Goal: Task Accomplishment & Management: Manage account settings

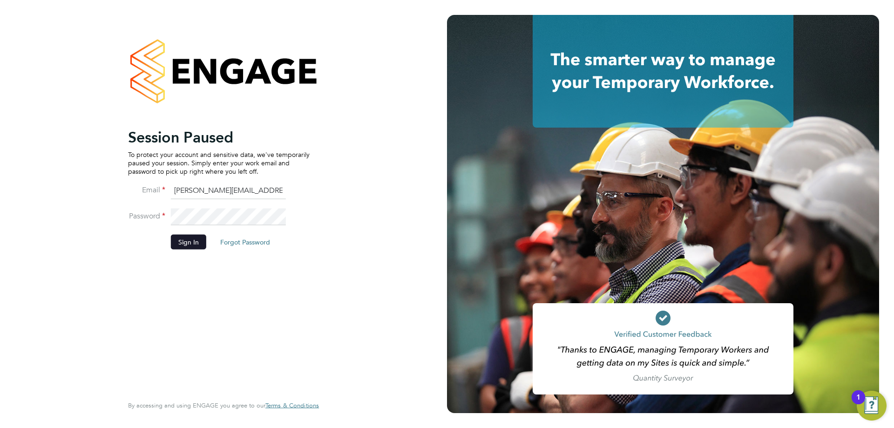
click at [186, 236] on button "Sign In" at bounding box center [188, 241] width 35 height 15
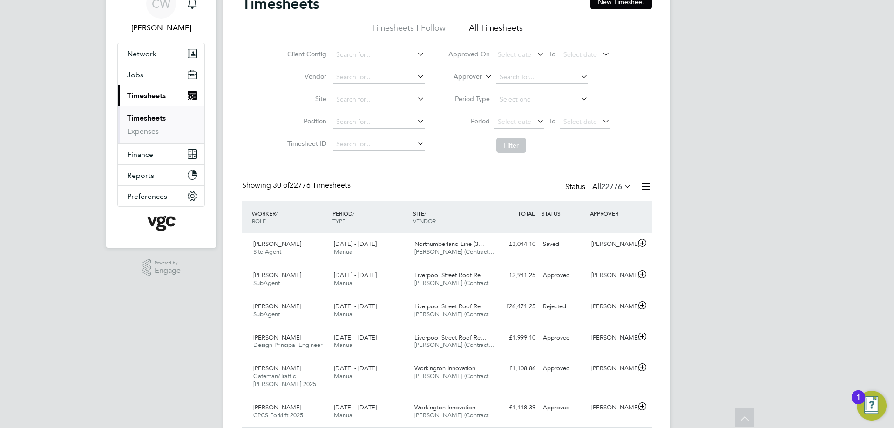
click at [479, 79] on label "Approver" at bounding box center [461, 76] width 42 height 9
click at [466, 85] on li "Worker" at bounding box center [459, 87] width 46 height 12
click at [499, 77] on input at bounding box center [542, 77] width 92 height 13
click at [509, 90] on b "[DEMOGRAPHIC_DATA]" at bounding box center [536, 90] width 74 height 8
type input "[PERSON_NAME]"
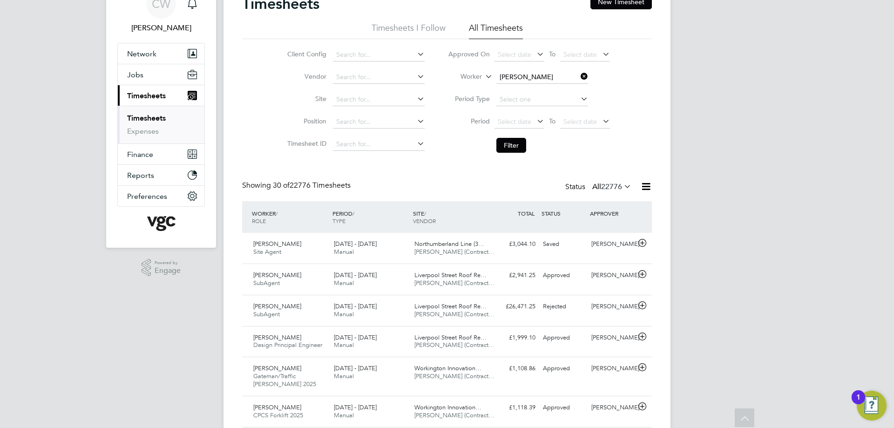
click at [509, 137] on li "Filter" at bounding box center [528, 145] width 185 height 24
click at [507, 142] on button "Filter" at bounding box center [511, 145] width 30 height 15
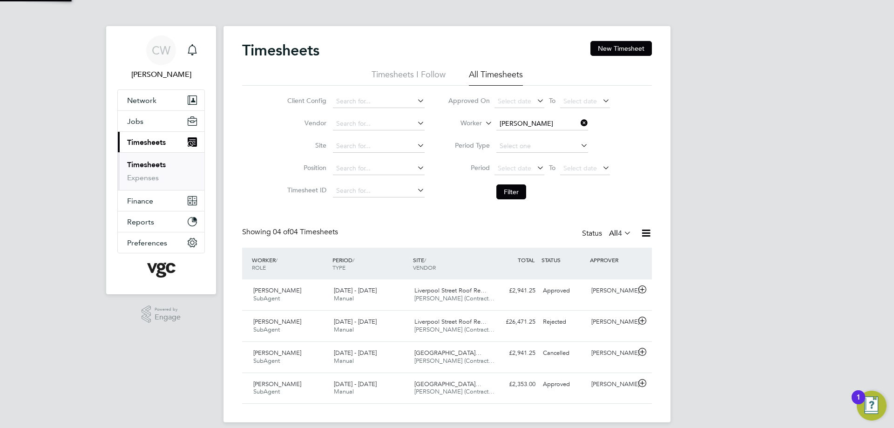
scroll to position [5, 5]
click at [643, 291] on icon at bounding box center [642, 289] width 12 height 7
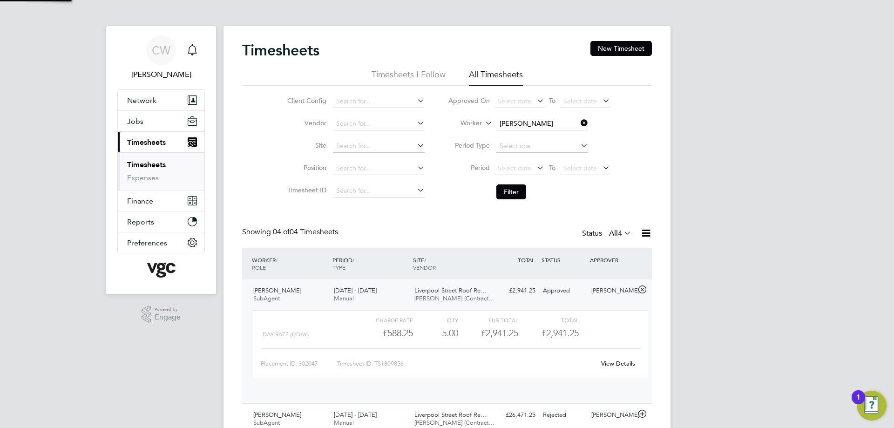
scroll to position [16, 91]
click at [614, 368] on div "View Details" at bounding box center [618, 363] width 46 height 15
click at [615, 363] on link "View Details" at bounding box center [618, 363] width 34 height 8
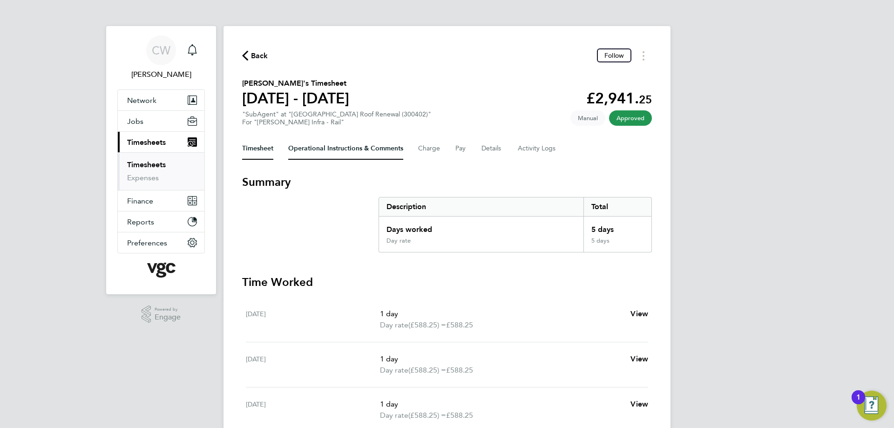
click at [341, 146] on Comments-tab "Operational Instructions & Comments" at bounding box center [345, 148] width 115 height 22
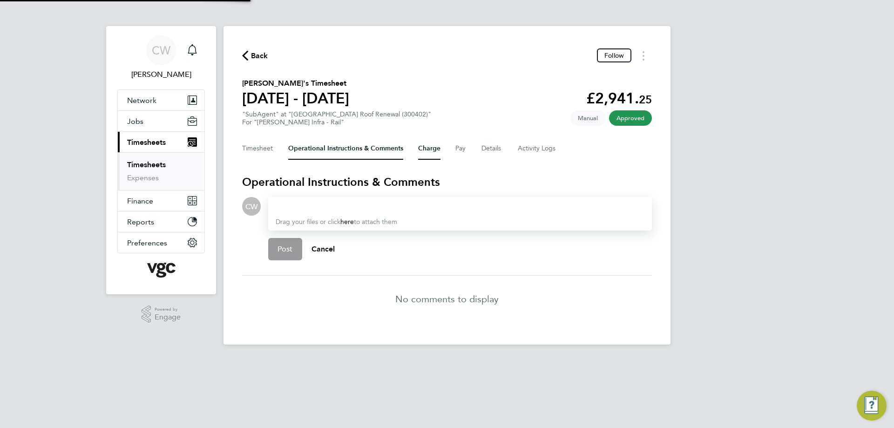
click at [428, 147] on button "Charge" at bounding box center [429, 148] width 22 height 22
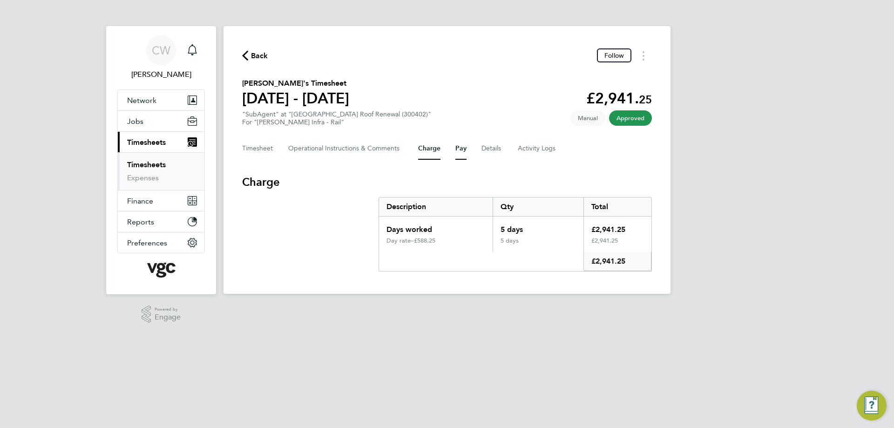
click at [460, 148] on button "Pay" at bounding box center [460, 148] width 11 height 22
click at [484, 147] on button "Details" at bounding box center [491, 148] width 21 height 22
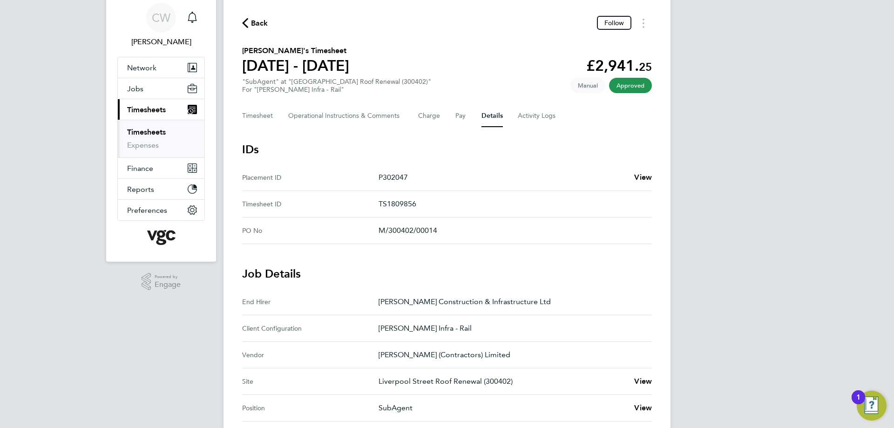
scroll to position [32, 0]
drag, startPoint x: 445, startPoint y: 231, endPoint x: 377, endPoint y: 238, distance: 68.3
click at [377, 238] on No "PO No M/300402/00014" at bounding box center [447, 231] width 410 height 27
click at [467, 204] on p "TS1809856" at bounding box center [511, 204] width 266 height 11
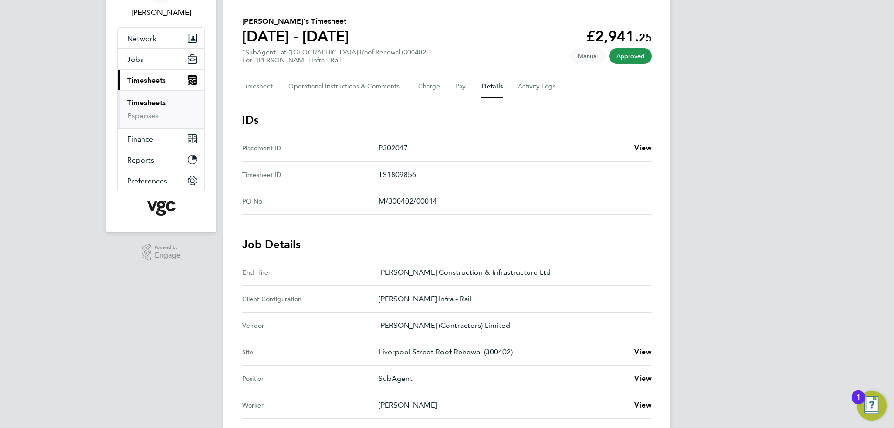
scroll to position [78, 0]
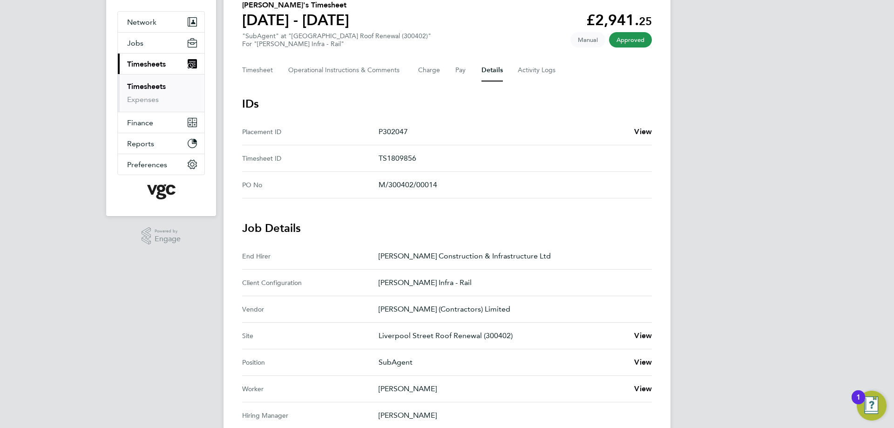
drag, startPoint x: 378, startPoint y: 187, endPoint x: 439, endPoint y: 179, distance: 61.5
click at [439, 179] on No "PO No M/300402/00014" at bounding box center [447, 185] width 410 height 27
click at [440, 179] on p "M/300402/00014" at bounding box center [511, 184] width 266 height 11
drag, startPoint x: 441, startPoint y: 184, endPoint x: 378, endPoint y: 184, distance: 62.4
click at [378, 184] on p "M/300402/00014" at bounding box center [511, 184] width 266 height 11
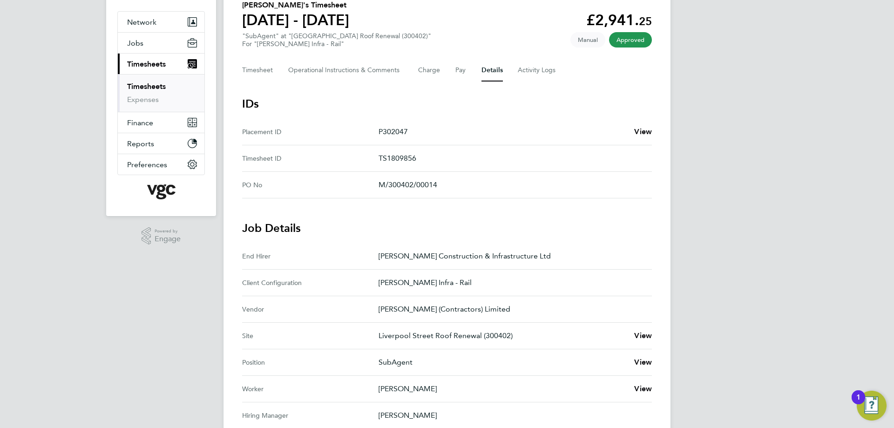
click at [378, 184] on p "M/300402/00014" at bounding box center [511, 184] width 266 height 11
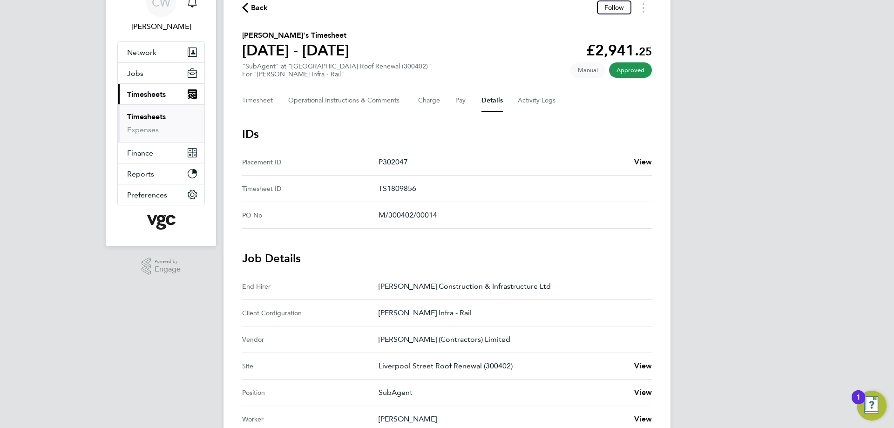
scroll to position [32, 0]
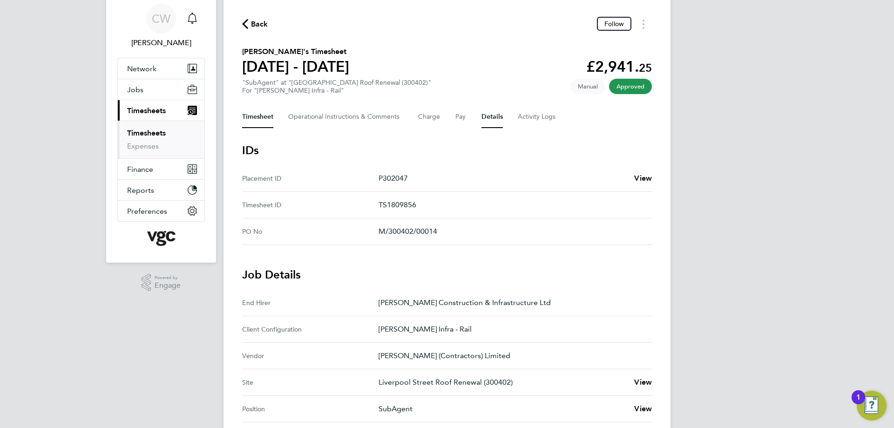
click at [259, 115] on button "Timesheet" at bounding box center [257, 117] width 31 height 22
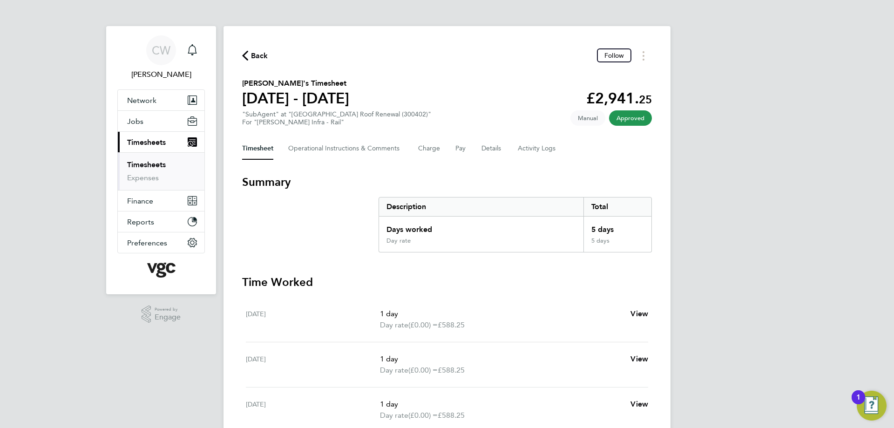
click at [479, 148] on div "Timesheet Operational Instructions & Comments Charge Pay Details Activity Logs" at bounding box center [447, 148] width 410 height 22
click at [494, 152] on button "Details" at bounding box center [491, 148] width 21 height 22
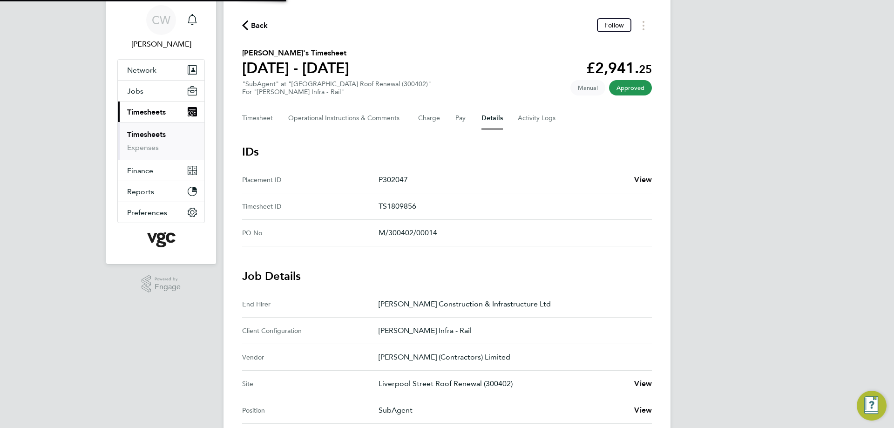
scroll to position [47, 0]
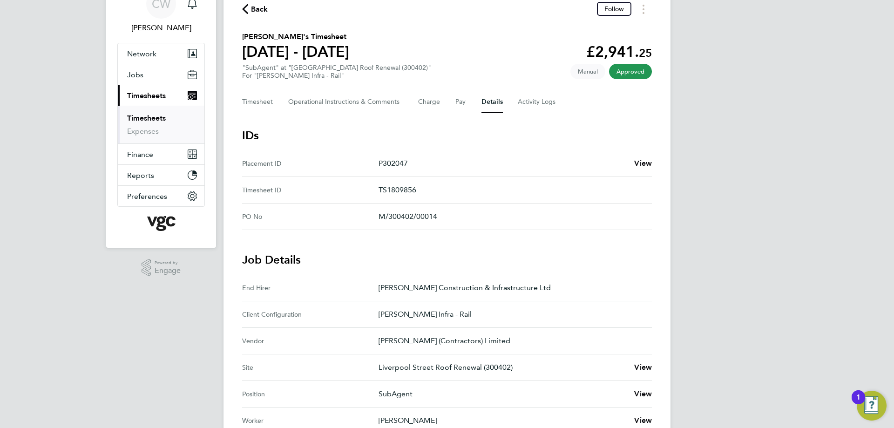
drag, startPoint x: 382, startPoint y: 211, endPoint x: 363, endPoint y: 215, distance: 18.9
click at [363, 215] on No "PO No M/300402/00014" at bounding box center [447, 216] width 410 height 27
click at [449, 225] on No "PO No M/300402/00014" at bounding box center [447, 216] width 410 height 27
drag, startPoint x: 445, startPoint y: 216, endPoint x: 380, endPoint y: 214, distance: 65.2
click at [380, 214] on p "M/300402/00014" at bounding box center [511, 216] width 266 height 11
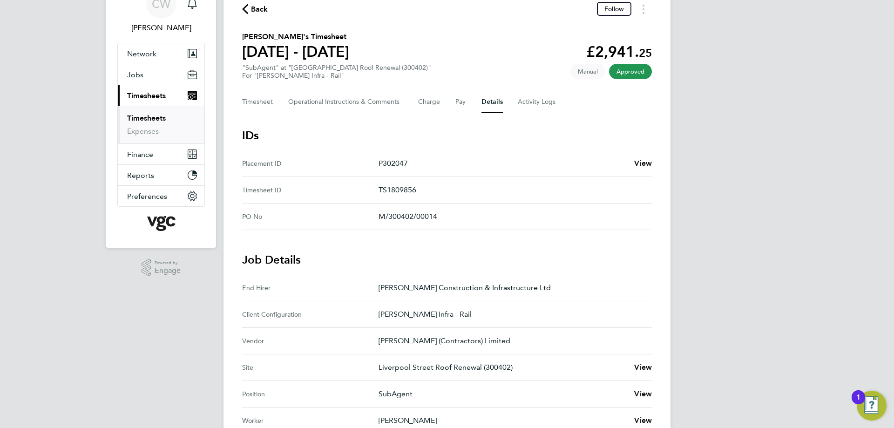
click at [376, 214] on No-label "PO No" at bounding box center [310, 216] width 136 height 11
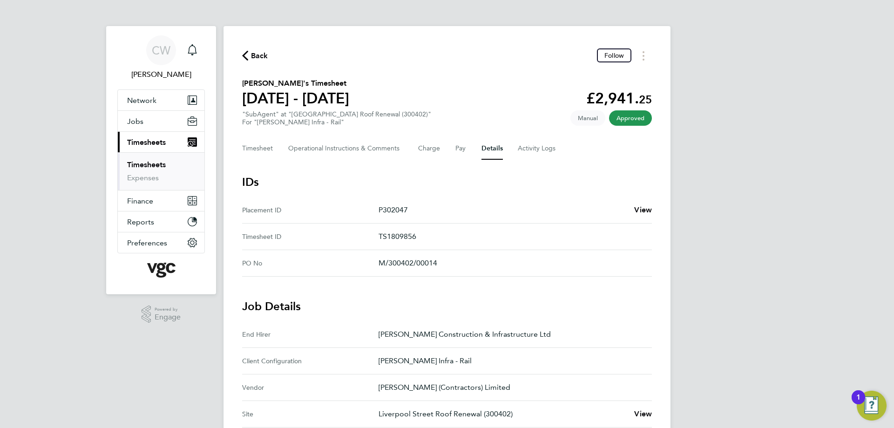
drag, startPoint x: 439, startPoint y: 262, endPoint x: 359, endPoint y: 257, distance: 79.7
click at [359, 257] on No "PO No M/300402/00014" at bounding box center [447, 263] width 410 height 27
click at [382, 261] on p "M/300402/00014" at bounding box center [511, 262] width 266 height 11
click at [376, 259] on No-label "PO No" at bounding box center [310, 262] width 136 height 11
drag, startPoint x: 376, startPoint y: 259, endPoint x: 433, endPoint y: 261, distance: 57.3
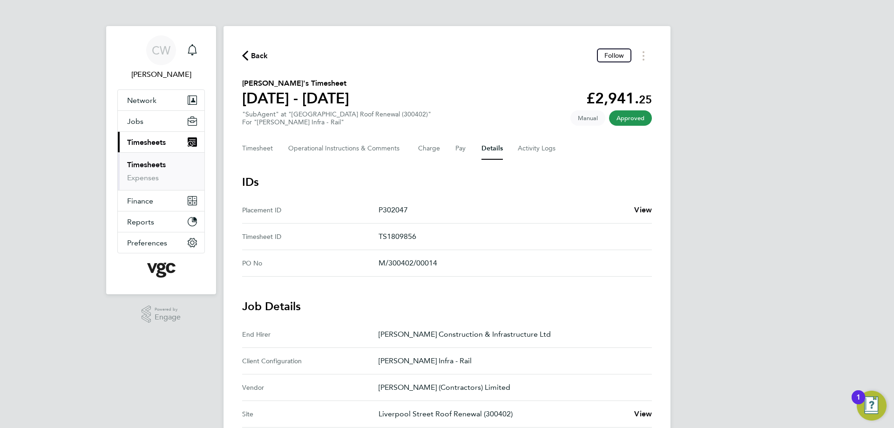
click at [433, 261] on No "PO No M/300402/00014" at bounding box center [447, 263] width 410 height 27
click at [441, 261] on p "M/300402/00014" at bounding box center [511, 262] width 266 height 11
drag, startPoint x: 448, startPoint y: 264, endPoint x: 377, endPoint y: 262, distance: 71.3
click at [377, 262] on No "PO No M/300402/00014" at bounding box center [447, 263] width 410 height 27
click at [377, 262] on No-label "PO No" at bounding box center [310, 262] width 136 height 11
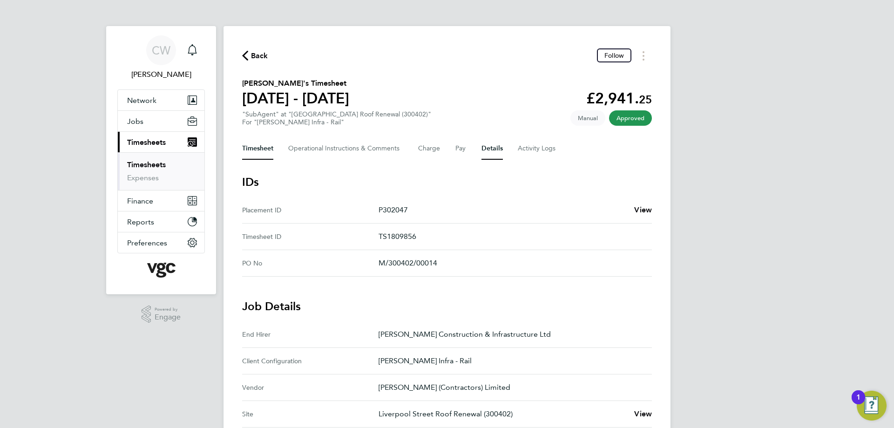
click at [257, 149] on button "Timesheet" at bounding box center [257, 148] width 31 height 22
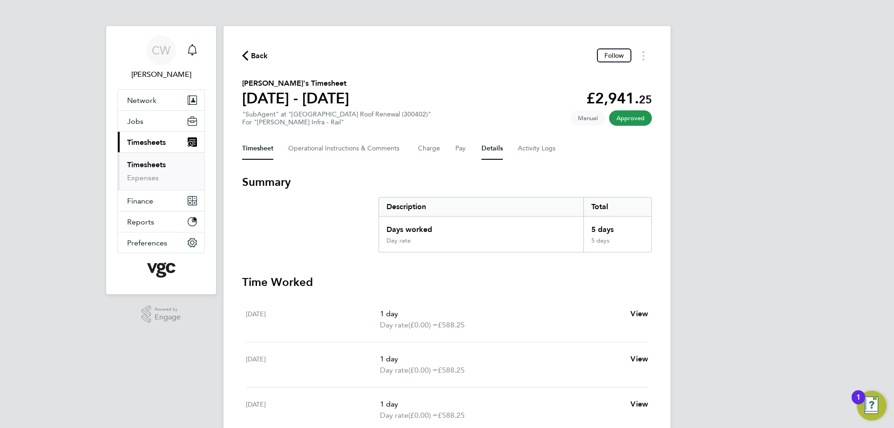
click at [484, 148] on button "Details" at bounding box center [491, 148] width 21 height 22
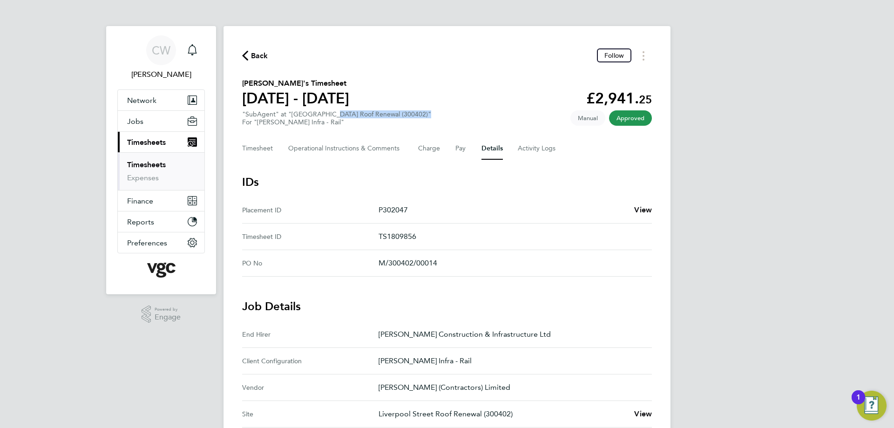
drag, startPoint x: 324, startPoint y: 115, endPoint x: 410, endPoint y: 110, distance: 85.3
click at [410, 110] on div ""SubAgent" at "Liverpool Street Roof Renewal (300402)" For "Morgan Sindall Infr…" at bounding box center [336, 118] width 189 height 16
drag, startPoint x: 436, startPoint y: 264, endPoint x: 363, endPoint y: 250, distance: 74.5
click at [363, 250] on No "PO No M/300402/00014" at bounding box center [447, 263] width 410 height 27
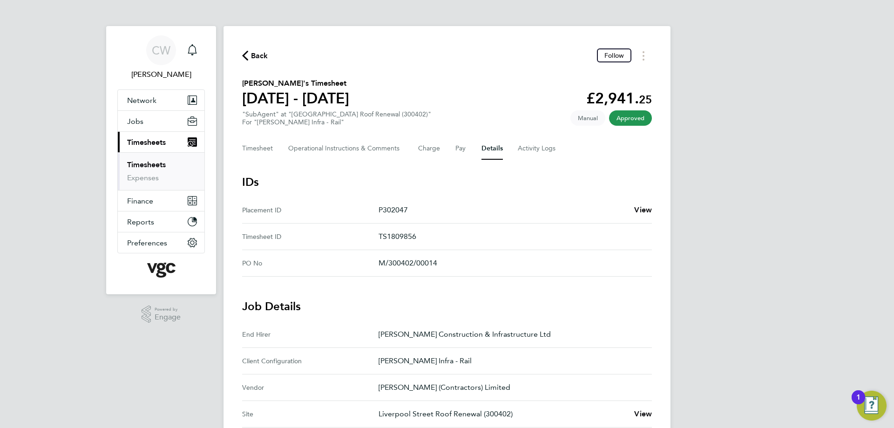
click at [373, 254] on No "PO No M/300402/00014" at bounding box center [447, 263] width 410 height 27
drag, startPoint x: 379, startPoint y: 260, endPoint x: 459, endPoint y: 268, distance: 80.5
click at [459, 268] on p "M/300402/00014" at bounding box center [511, 262] width 266 height 11
click at [458, 264] on p "M/300402/00014" at bounding box center [511, 262] width 266 height 11
click at [538, 143] on Logs-tab "Activity Logs" at bounding box center [537, 148] width 39 height 22
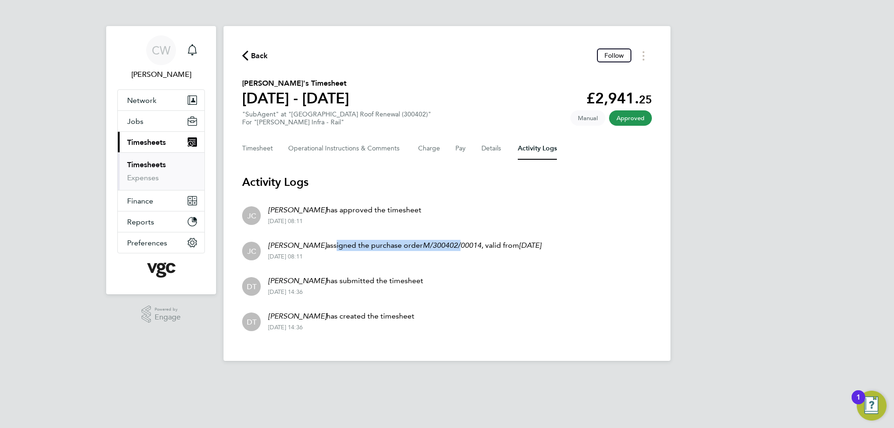
drag, startPoint x: 308, startPoint y: 243, endPoint x: 435, endPoint y: 244, distance: 127.1
click at [435, 244] on p "Jack Cox assigned the purchase order M/300402/00014 , valid from 02 Oct 2024" at bounding box center [404, 245] width 273 height 11
click at [423, 249] on em "M/300402/00014" at bounding box center [452, 245] width 59 height 9
drag, startPoint x: 399, startPoint y: 244, endPoint x: 539, endPoint y: 245, distance: 139.7
click at [539, 245] on li "JC Jack Cox assigned the purchase order M/300402/00014 , valid from 02 Oct 2024…" at bounding box center [447, 249] width 410 height 35
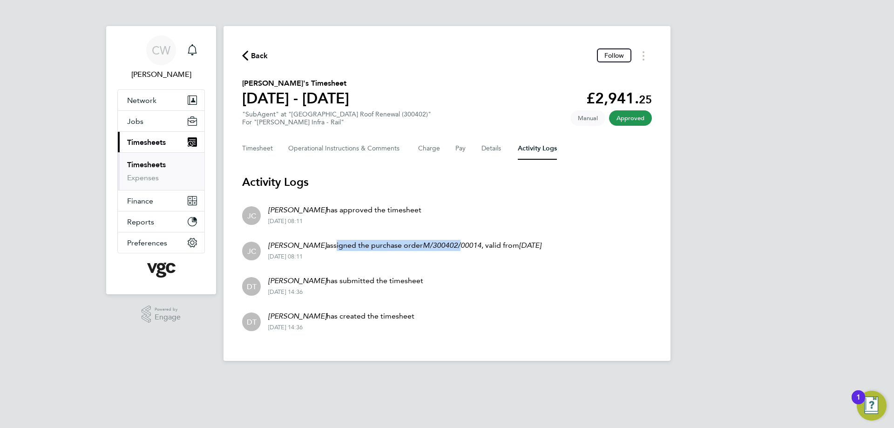
click at [539, 245] on li "JC Jack Cox assigned the purchase order M/300402/00014 , valid from 02 Oct 2024…" at bounding box center [447, 249] width 410 height 35
drag, startPoint x: 290, startPoint y: 256, endPoint x: 338, endPoint y: 258, distance: 47.5
click at [338, 258] on div "28 Aug 2025 - 08:11" at bounding box center [404, 256] width 273 height 7
click at [335, 257] on div "28 Aug 2025 - 08:11" at bounding box center [404, 256] width 273 height 7
click at [327, 257] on div "28 Aug 2025 - 08:11" at bounding box center [404, 256] width 273 height 7
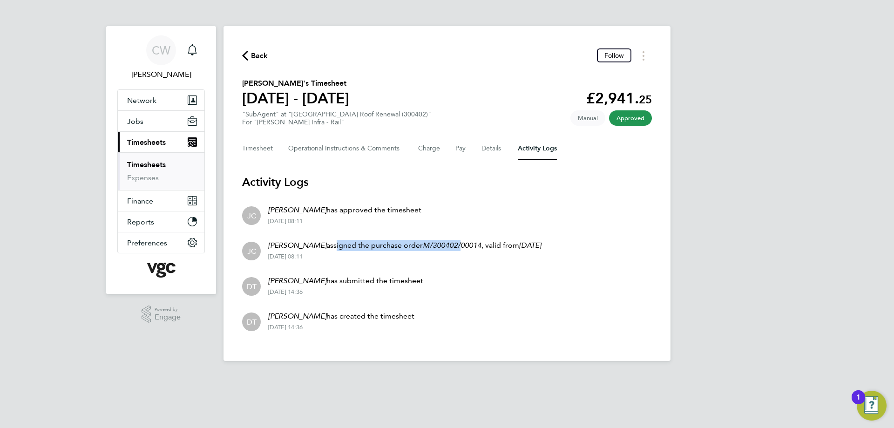
click at [327, 257] on div "28 Aug 2025 - 08:11" at bounding box center [404, 256] width 273 height 7
click at [325, 257] on div "28 Aug 2025 - 08:11" at bounding box center [404, 256] width 273 height 7
drag, startPoint x: 324, startPoint y: 257, endPoint x: 269, endPoint y: 256, distance: 54.9
click at [269, 256] on div "28 Aug 2025 - 08:11" at bounding box center [404, 256] width 273 height 7
click at [331, 258] on div "28 Aug 2025 - 08:11" at bounding box center [404, 256] width 273 height 7
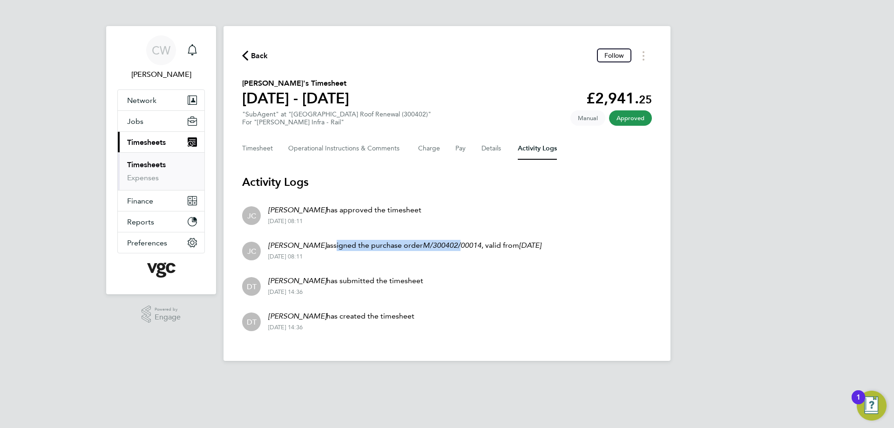
drag, startPoint x: 540, startPoint y: 246, endPoint x: 270, endPoint y: 249, distance: 270.5
click at [270, 249] on li "JC Jack Cox assigned the purchase order M/300402/00014 , valid from 02 Oct 2024…" at bounding box center [447, 249] width 410 height 35
click at [648, 56] on button "Timesheets Menu" at bounding box center [643, 55] width 17 height 14
click at [465, 72] on div "Back Follow Download timesheet Krishna Nkono's Timesheet 16 - 22 Aug 2025 £2,94…" at bounding box center [446, 193] width 447 height 335
click at [263, 142] on button "Timesheet" at bounding box center [257, 148] width 31 height 22
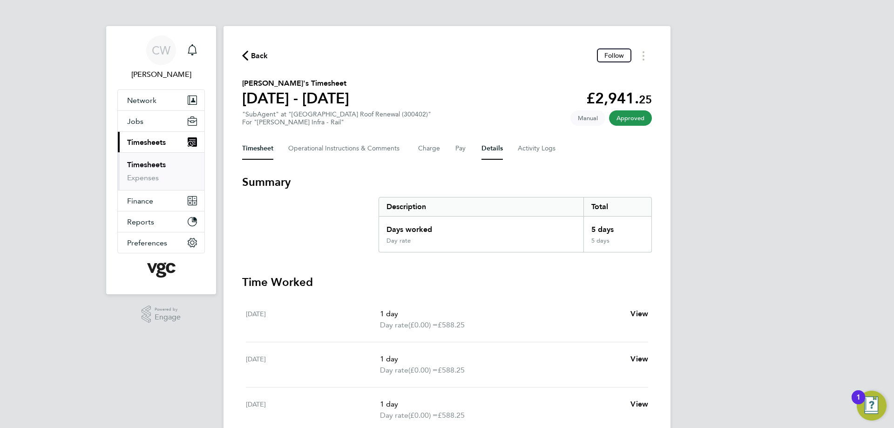
click at [490, 140] on button "Details" at bounding box center [491, 148] width 21 height 22
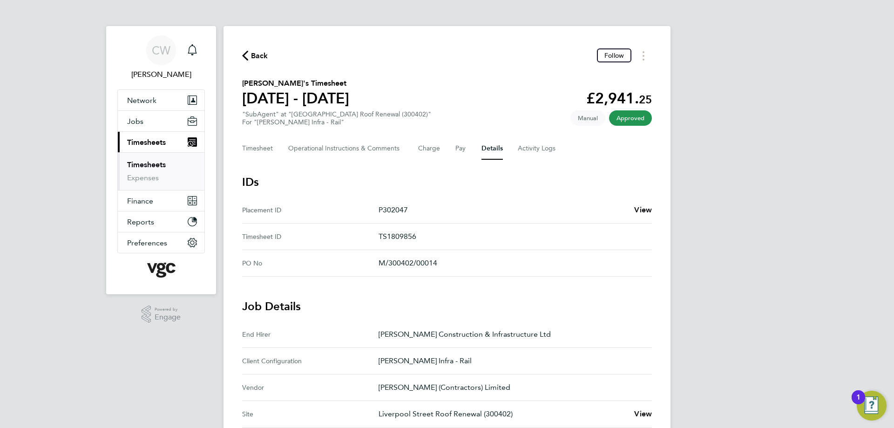
drag, startPoint x: 437, startPoint y: 263, endPoint x: 375, endPoint y: 267, distance: 62.5
click at [375, 267] on No "PO No M/300402/00014" at bounding box center [447, 263] width 410 height 27
click at [379, 263] on p "M/300402/00014" at bounding box center [511, 262] width 266 height 11
drag, startPoint x: 444, startPoint y: 263, endPoint x: 376, endPoint y: 267, distance: 68.1
click at [376, 267] on No "PO No M/300402/00014" at bounding box center [447, 263] width 410 height 27
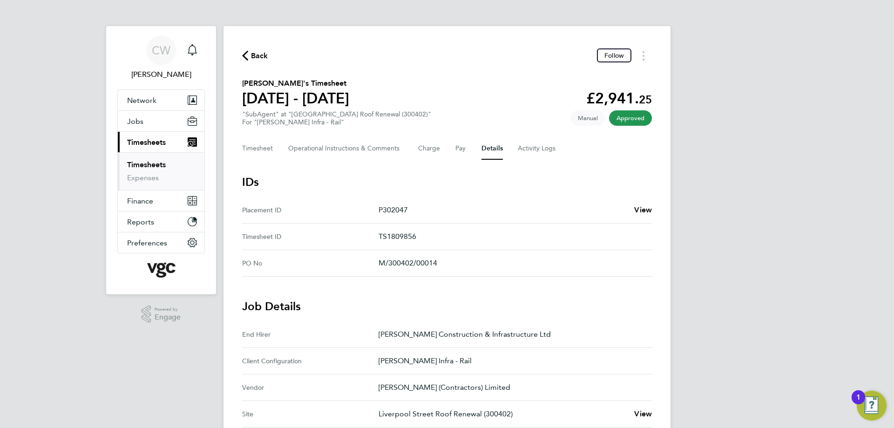
click at [376, 267] on No-label "PO No" at bounding box center [310, 262] width 136 height 11
drag, startPoint x: 378, startPoint y: 259, endPoint x: 439, endPoint y: 261, distance: 60.1
click at [439, 261] on p "M/300402/00014" at bounding box center [511, 262] width 266 height 11
click at [439, 260] on p "M/300402/00014" at bounding box center [511, 262] width 266 height 11
drag, startPoint x: 442, startPoint y: 262, endPoint x: 368, endPoint y: 273, distance: 74.3
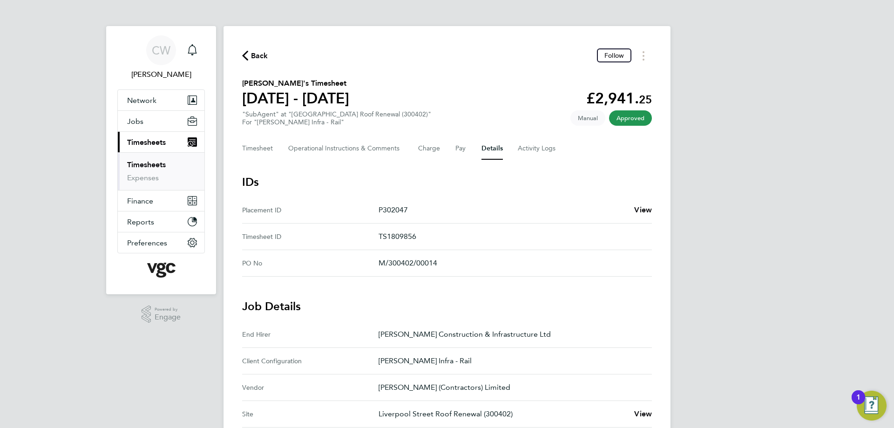
click at [368, 273] on No "PO No M/300402/00014" at bounding box center [447, 263] width 410 height 27
click at [440, 262] on p "M/300402/00014" at bounding box center [511, 262] width 266 height 11
drag, startPoint x: 443, startPoint y: 261, endPoint x: 243, endPoint y: 200, distance: 209.1
click at [237, 203] on div "Back Follow Krishna Nkono's Timesheet 16 - 22 Aug 2025 £2,941. 25 "SubAgent" at…" at bounding box center [446, 375] width 447 height 698
click at [244, 198] on ID "Placement ID P302047 View" at bounding box center [447, 210] width 410 height 27
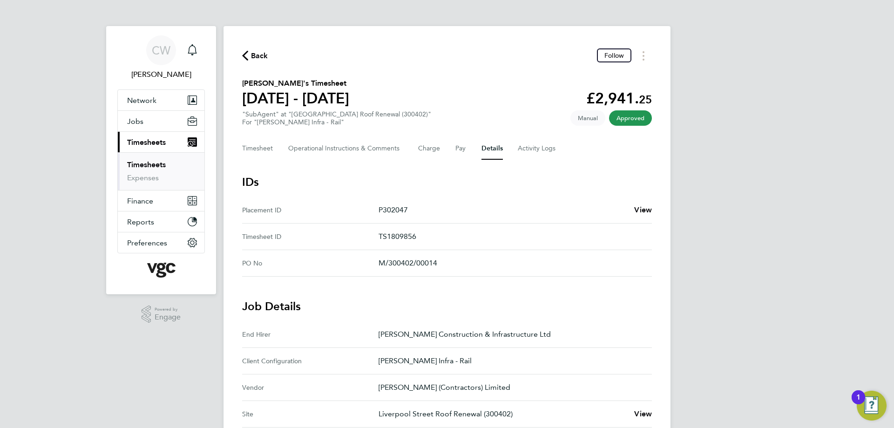
click at [239, 204] on div "Back Follow Krishna Nkono's Timesheet 16 - 22 Aug 2025 £2,941. 25 "SubAgent" at…" at bounding box center [446, 375] width 447 height 698
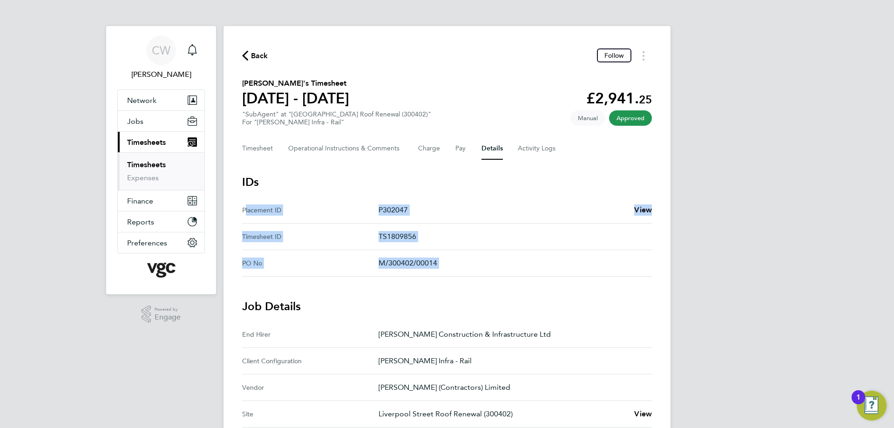
drag, startPoint x: 240, startPoint y: 204, endPoint x: 504, endPoint y: 261, distance: 270.3
click at [504, 261] on div "Back Follow Krishna Nkono's Timesheet 16 - 22 Aug 2025 £2,941. 25 "SubAgent" at…" at bounding box center [446, 375] width 447 height 698
click at [436, 260] on p "M/300402/00014" at bounding box center [511, 262] width 266 height 11
click at [434, 262] on p "M/300402/00014" at bounding box center [511, 262] width 266 height 11
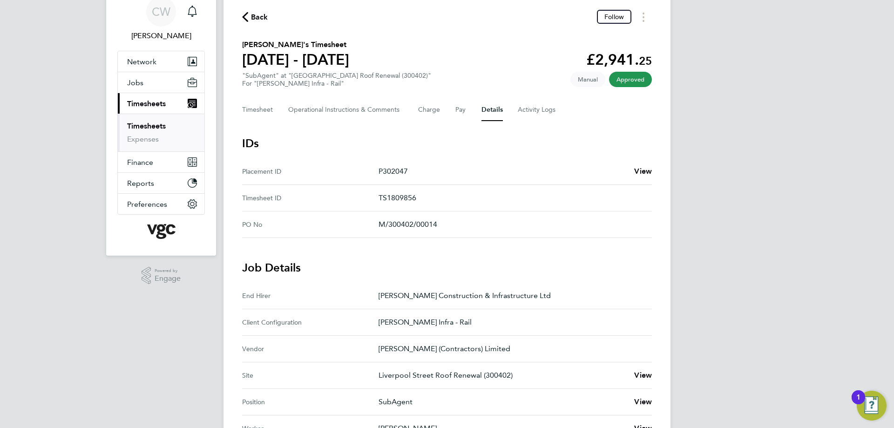
scroll to position [140, 0]
